Goal: Check status: Check status

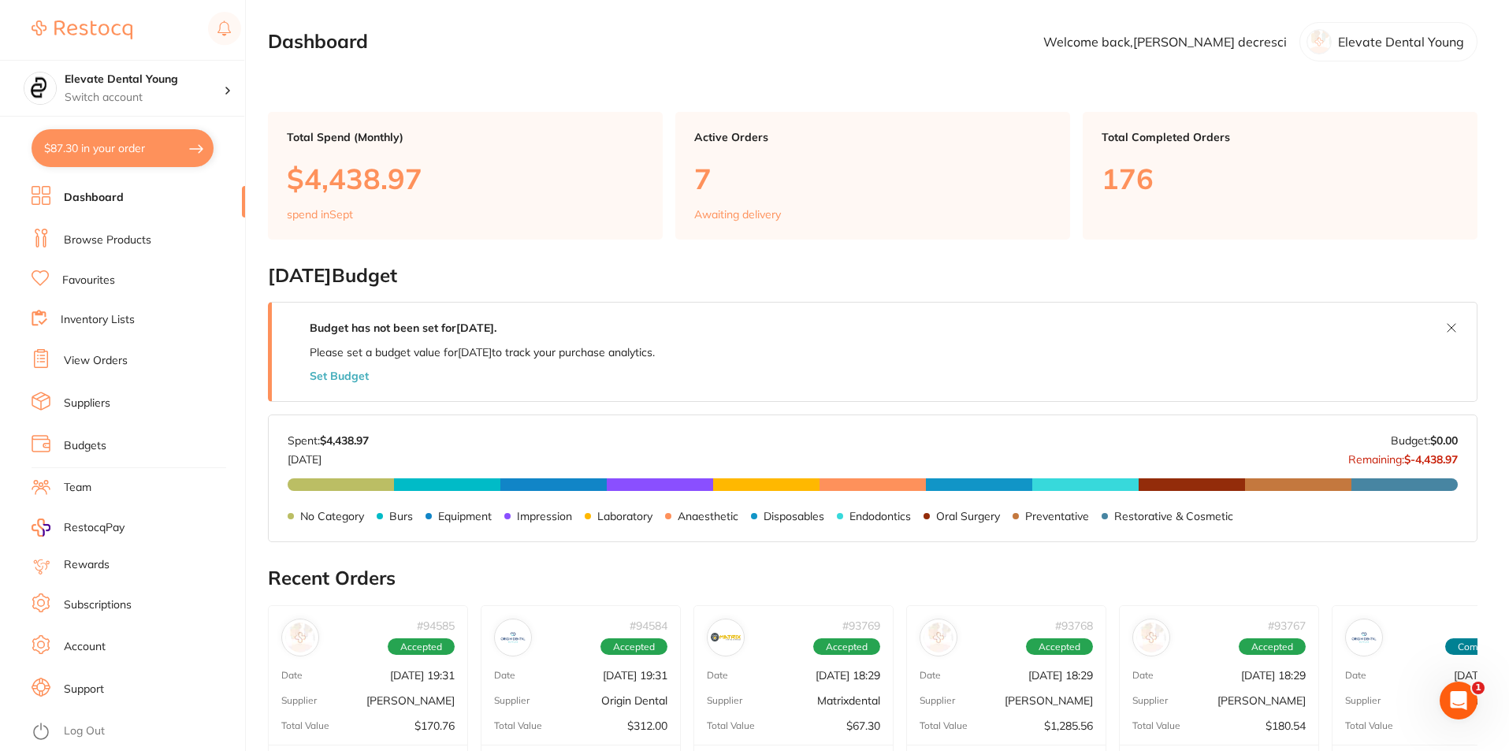
click at [117, 365] on link "View Orders" at bounding box center [96, 361] width 64 height 16
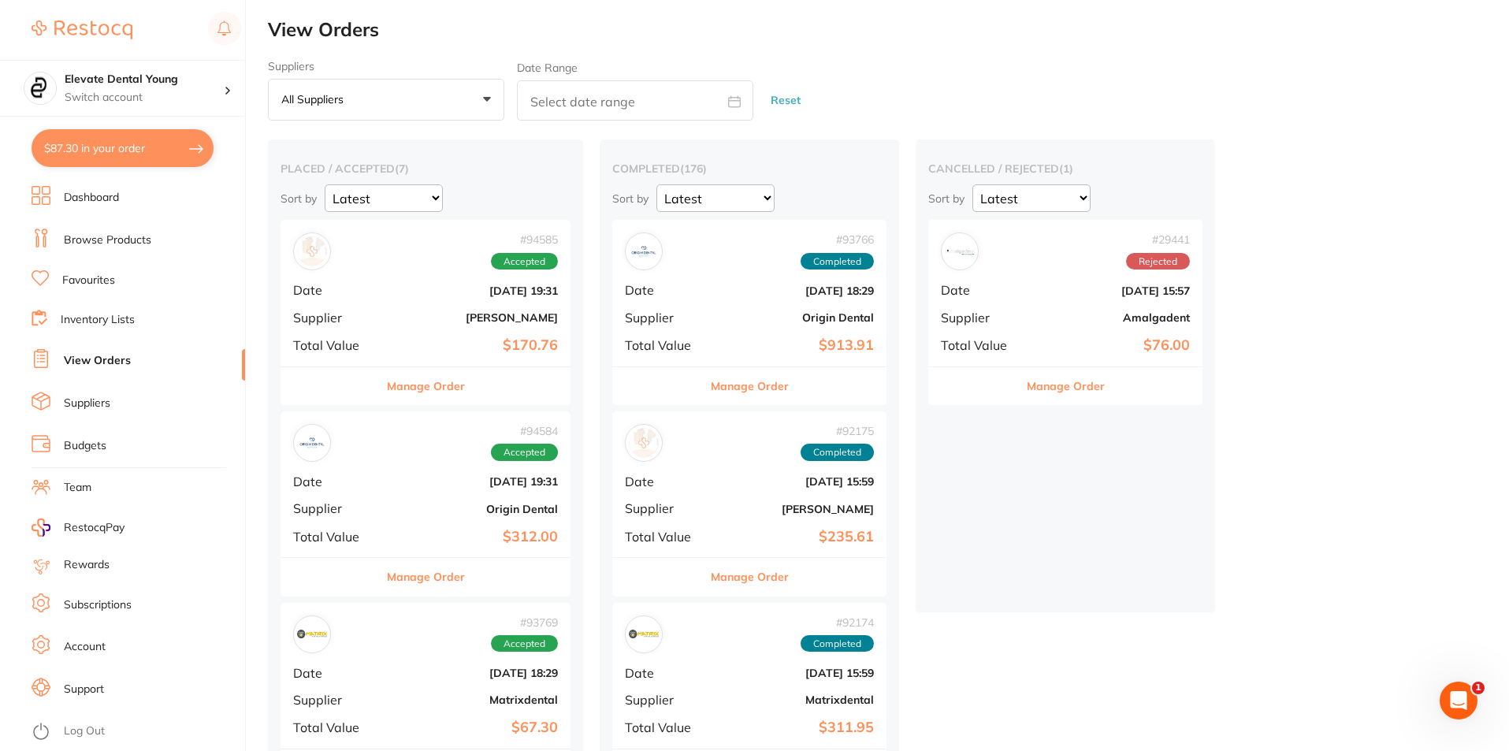
click at [443, 321] on b "[PERSON_NAME]" at bounding box center [474, 317] width 168 height 13
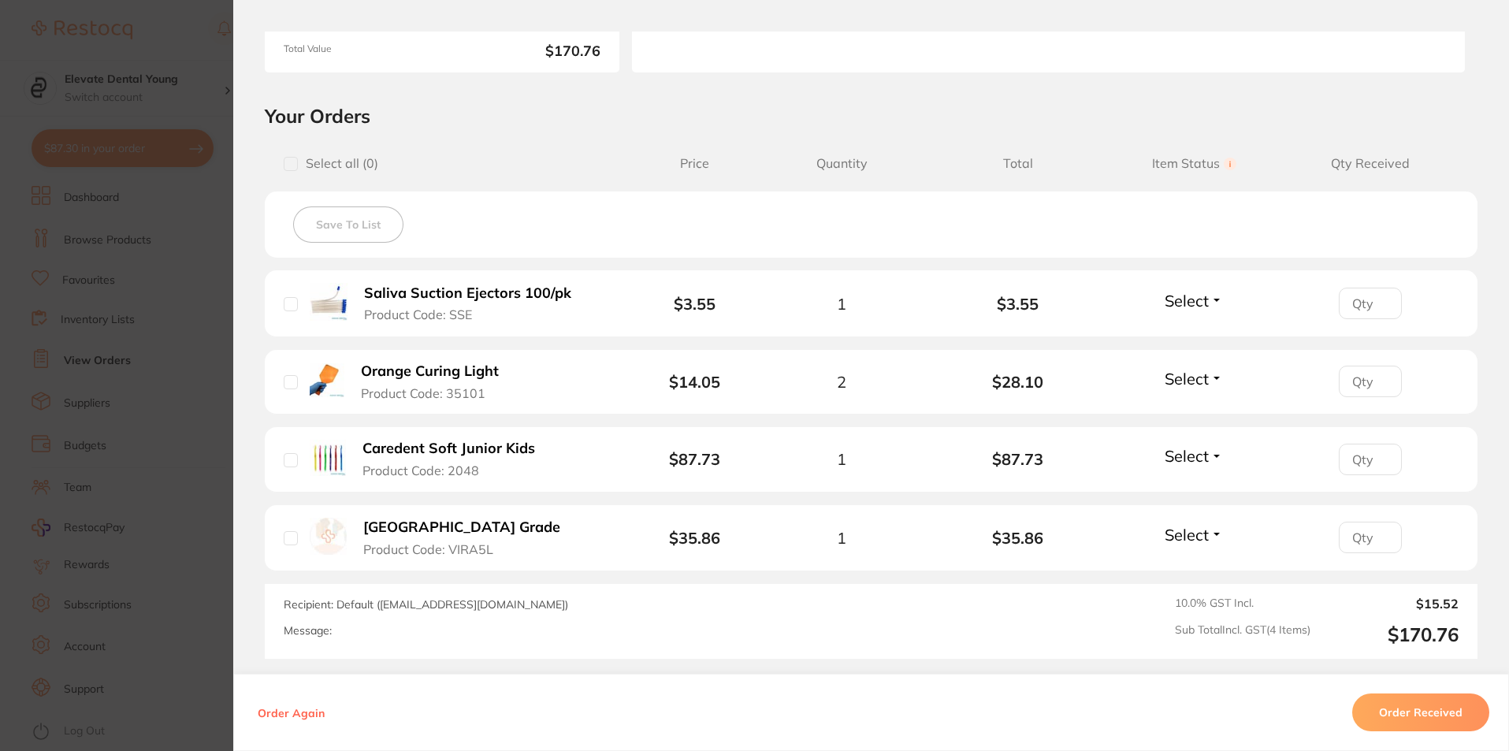
scroll to position [158, 0]
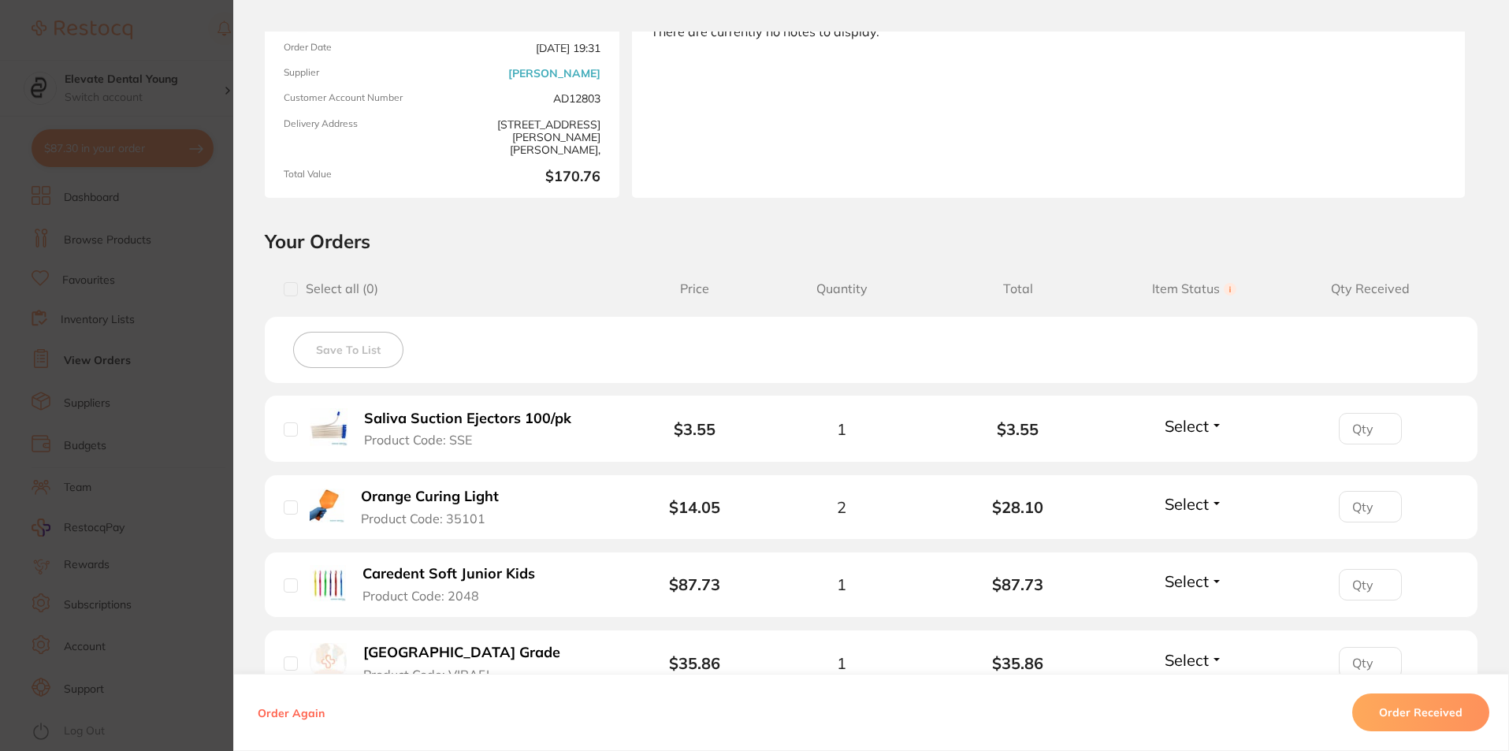
click at [189, 41] on section "Order ID: Restocq- 94585 Order Information Accepted Order Order Date [DATE] 19:…" at bounding box center [754, 375] width 1509 height 751
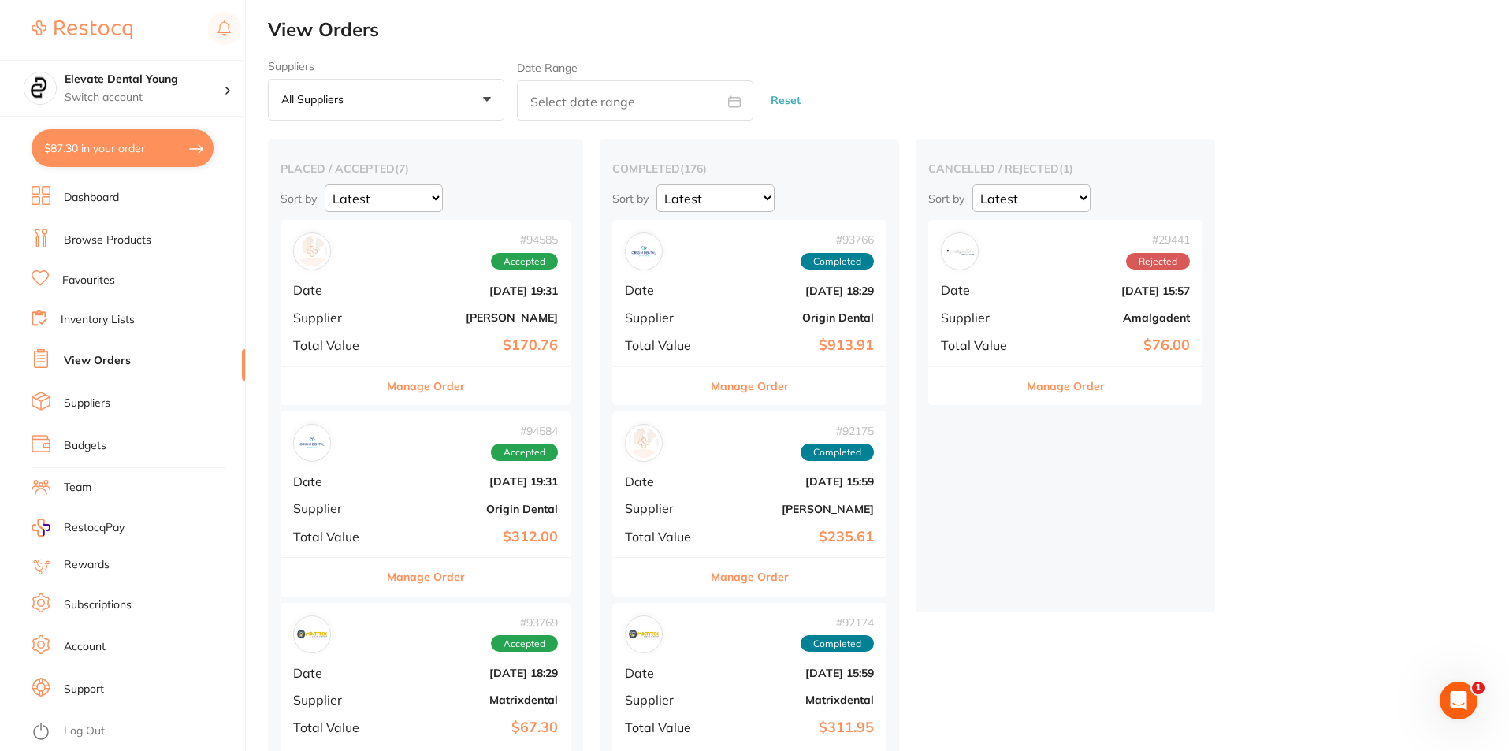
click at [436, 298] on div "# 94585 Accepted Date [DATE] 19:31 Supplier [PERSON_NAME] Total Value $170.76" at bounding box center [425, 293] width 290 height 146
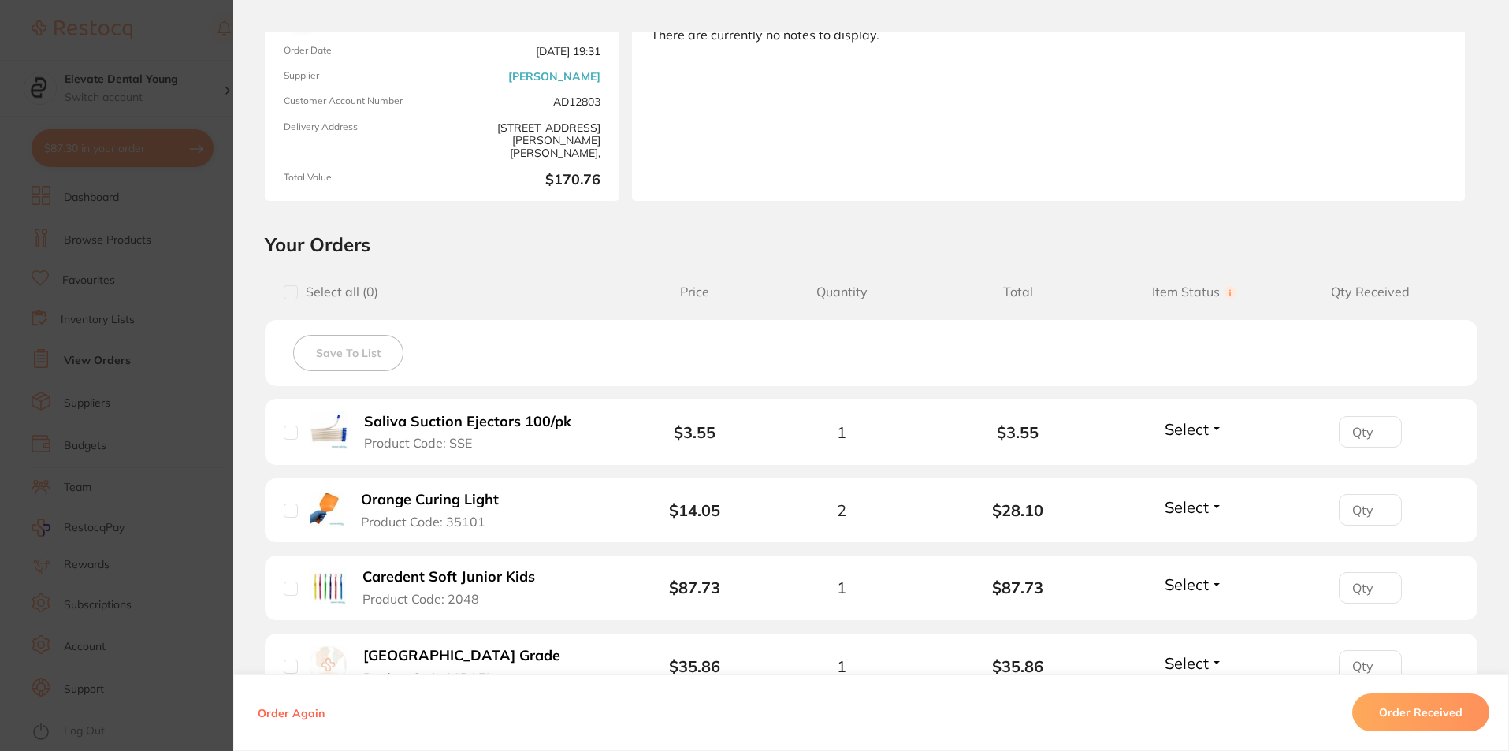
scroll to position [315, 0]
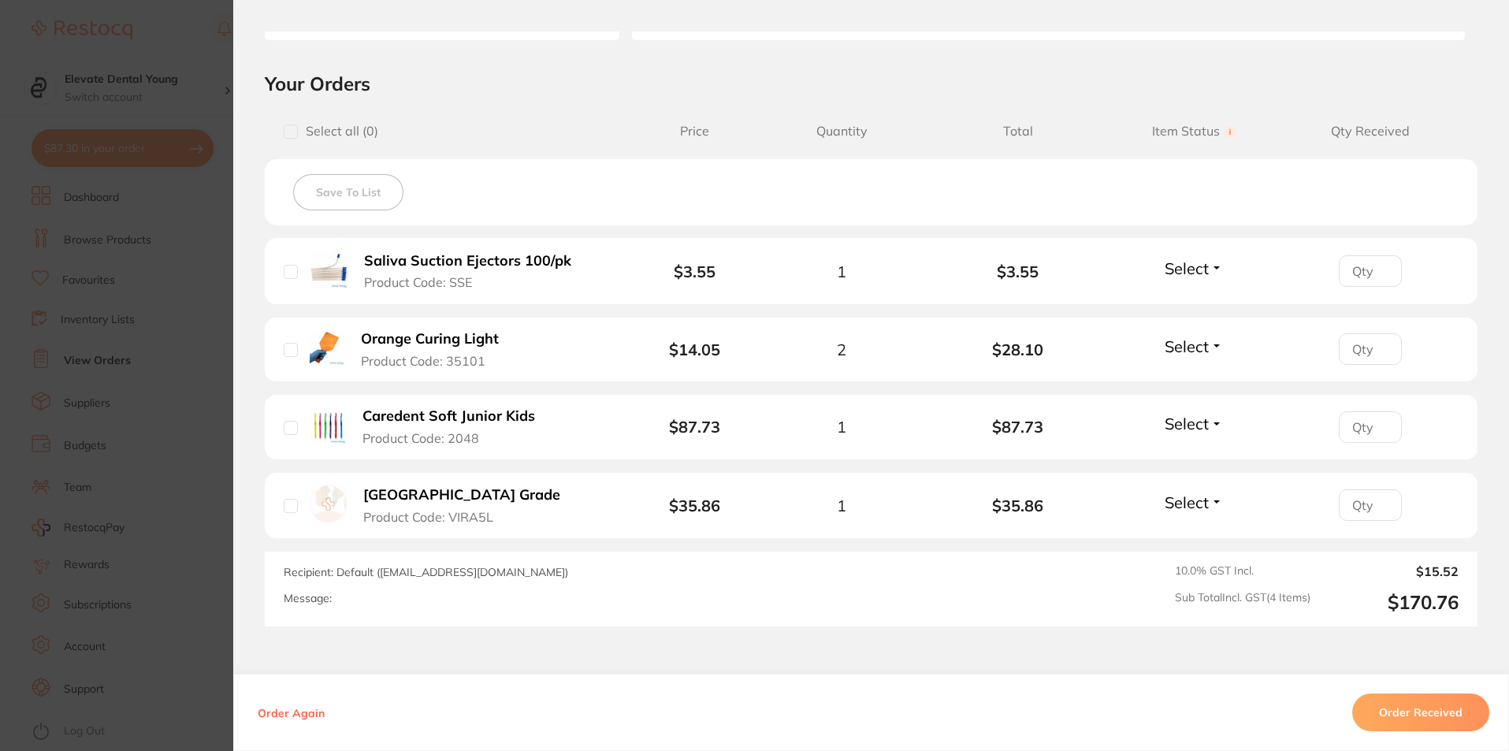
click at [187, 45] on section "Order ID: Restocq- 94585 Order Information Accepted Order Order Date [DATE] 19:…" at bounding box center [754, 375] width 1509 height 751
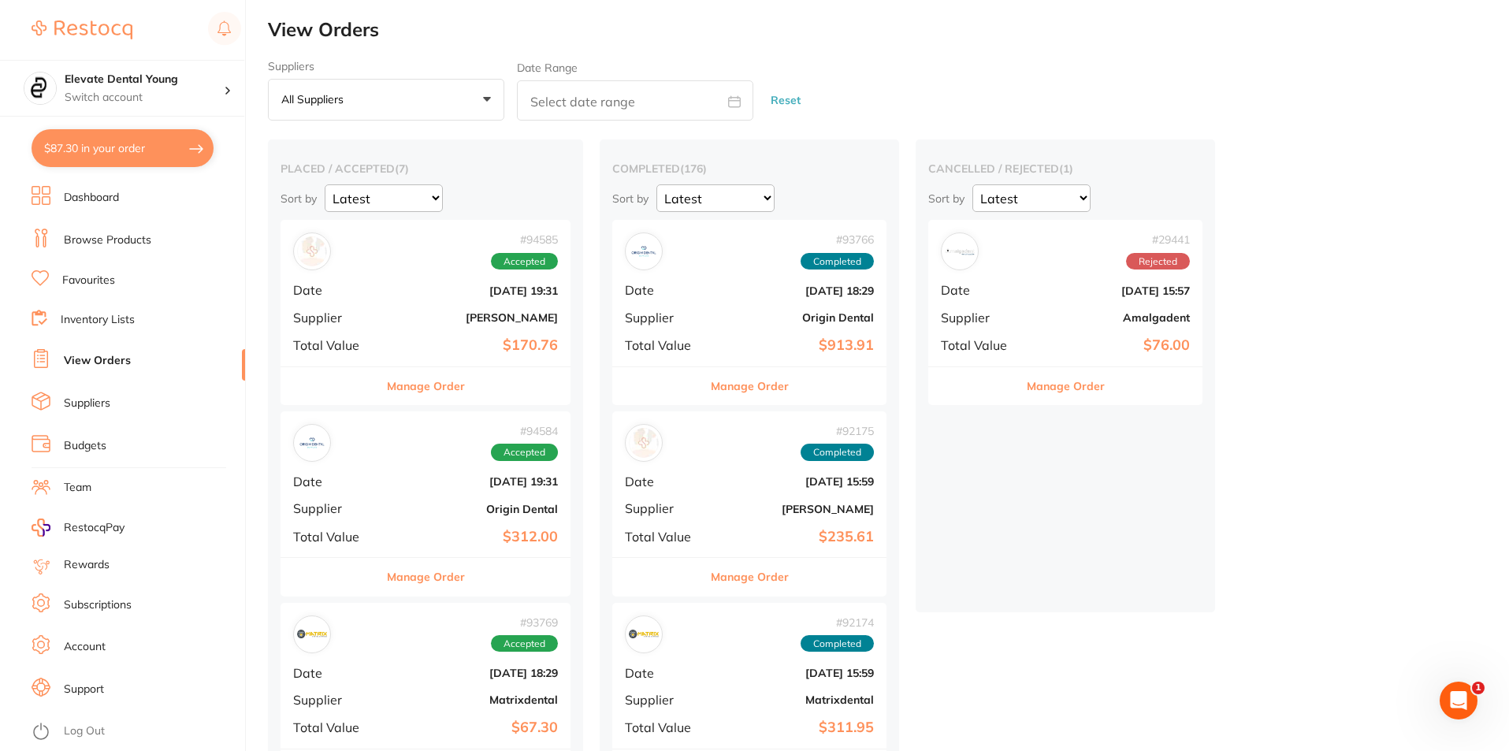
click at [435, 492] on div "# 94584 Accepted Date [DATE] 19:31 Supplier Origin Dental Total Value $312.00" at bounding box center [425, 484] width 290 height 146
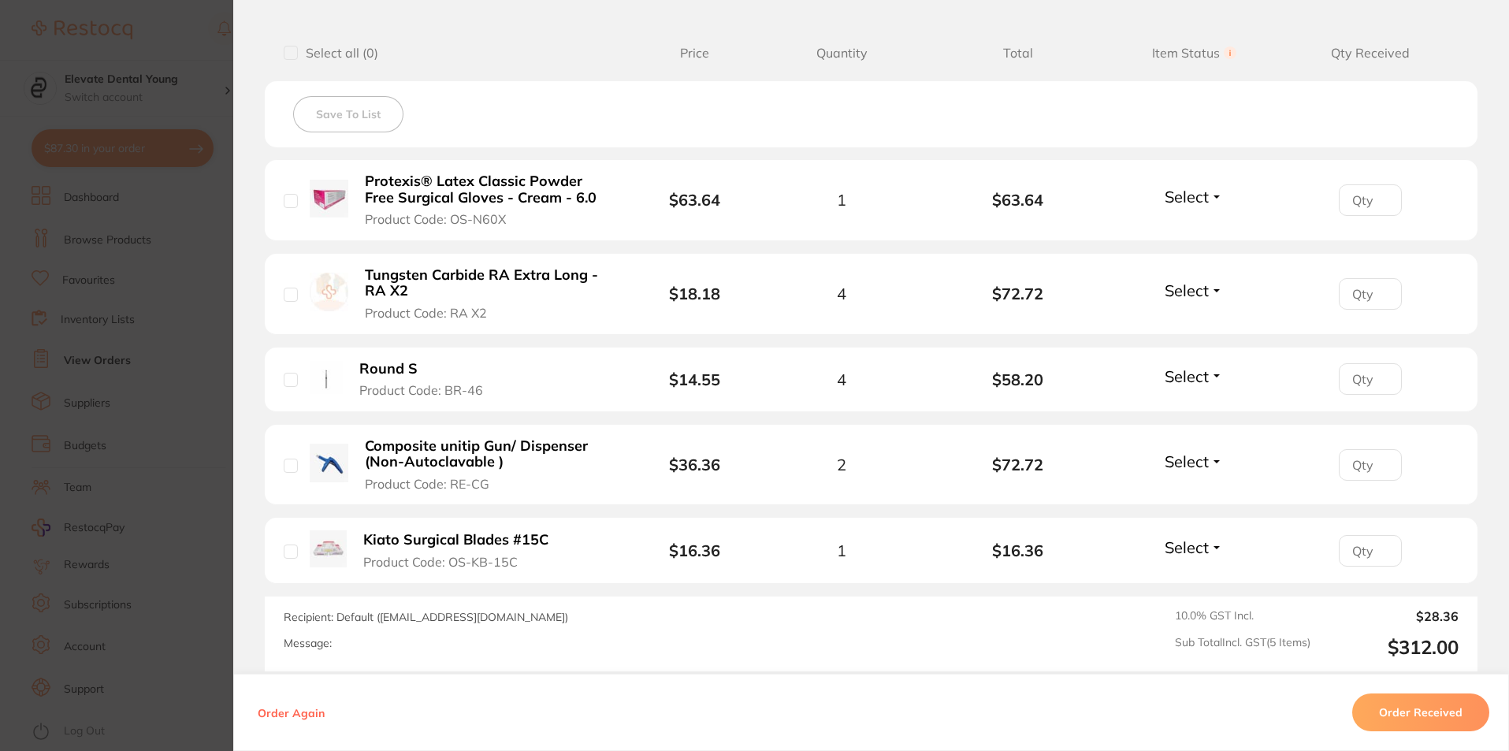
scroll to position [430, 0]
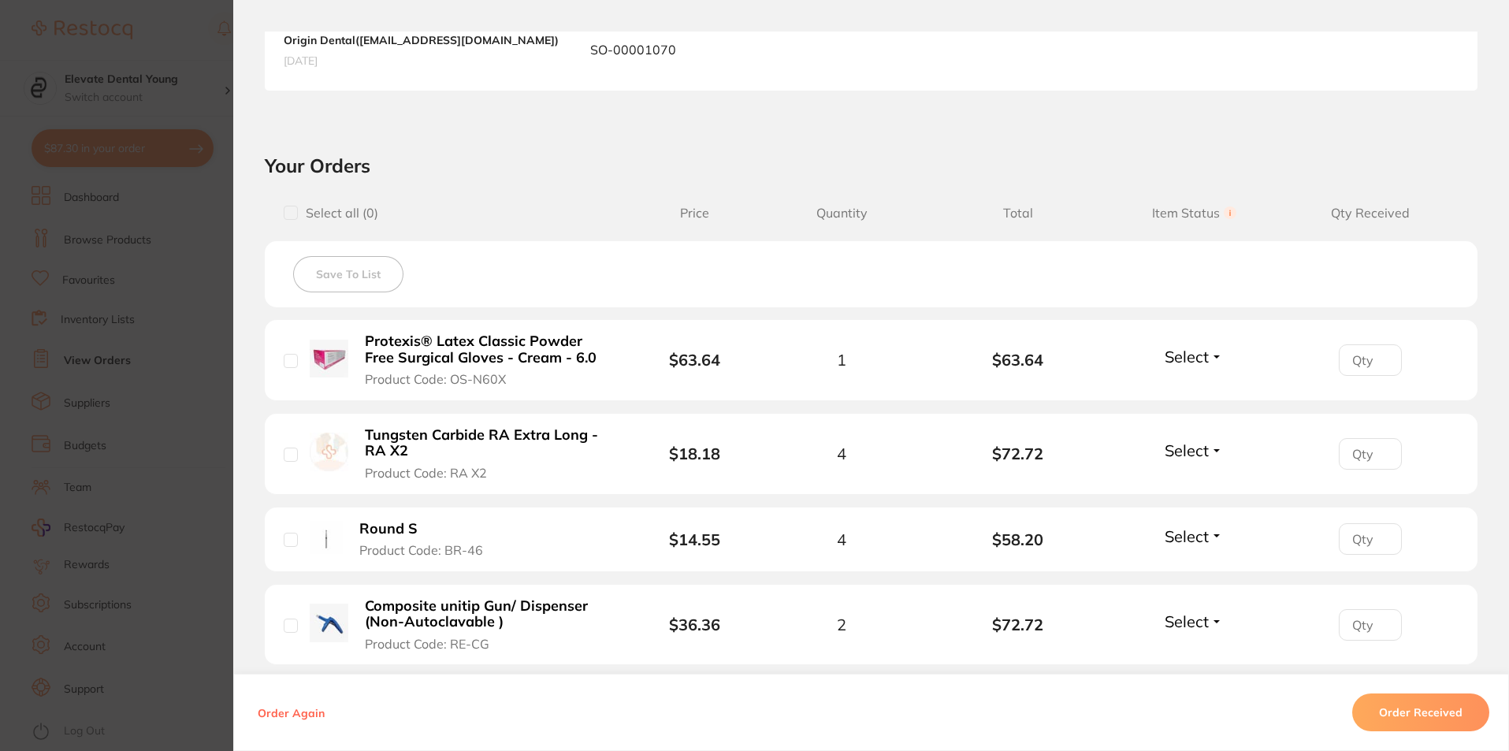
click at [197, 45] on section "Order ID: Restocq- 94584 Order Information Accepted Order Order Date [DATE] 19:…" at bounding box center [754, 375] width 1509 height 751
